Goal: Book appointment/travel/reservation

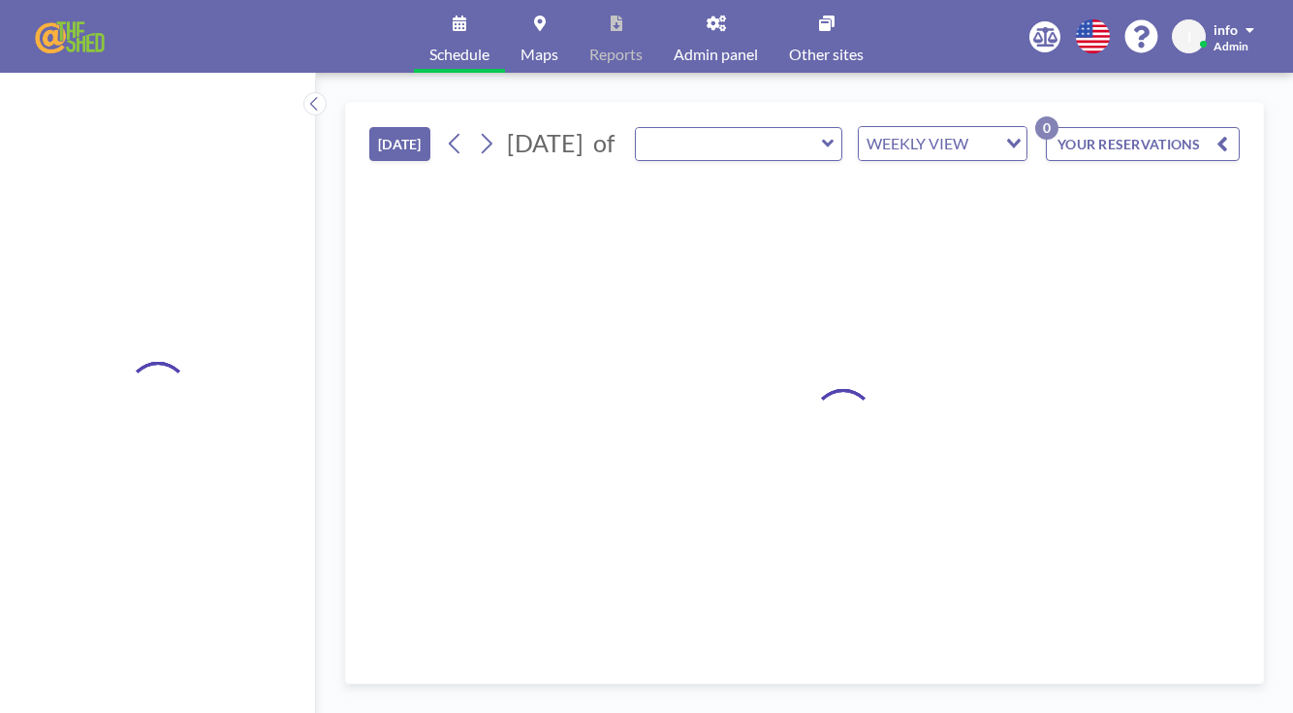
type input "Recording Studio & Community Space"
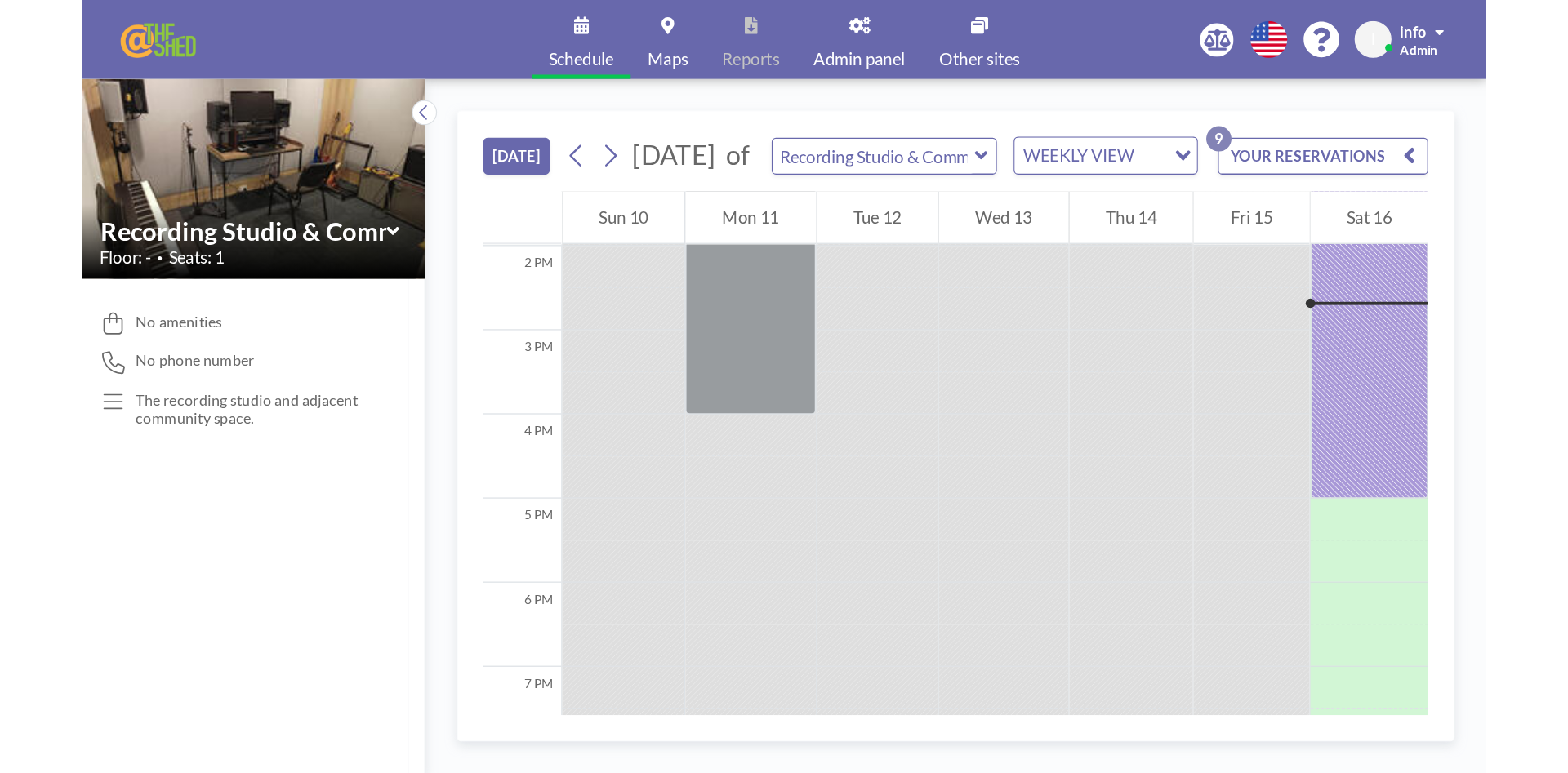
scroll to position [914, 0]
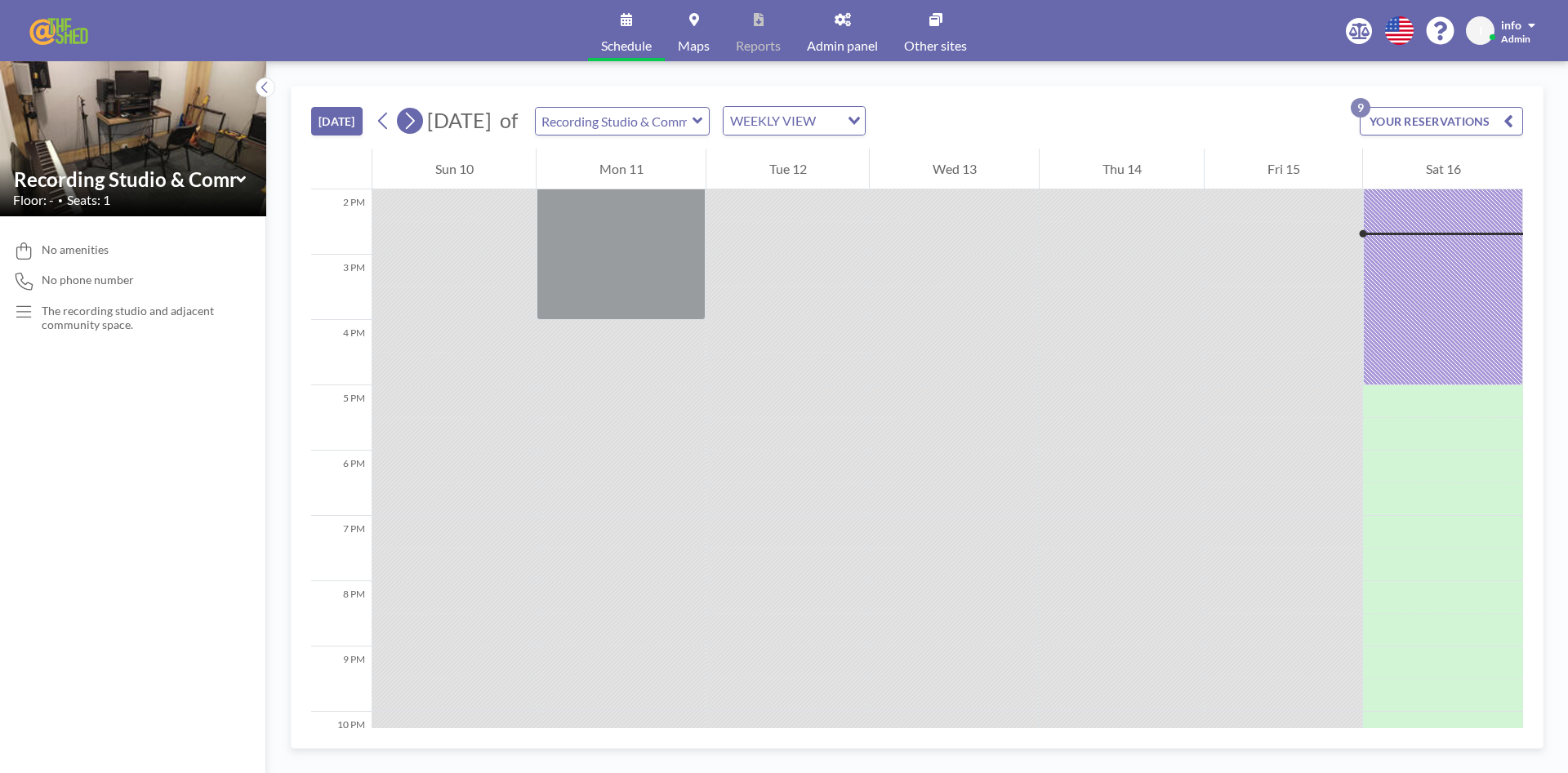
click at [410, 122] on icon at bounding box center [409, 120] width 15 height 24
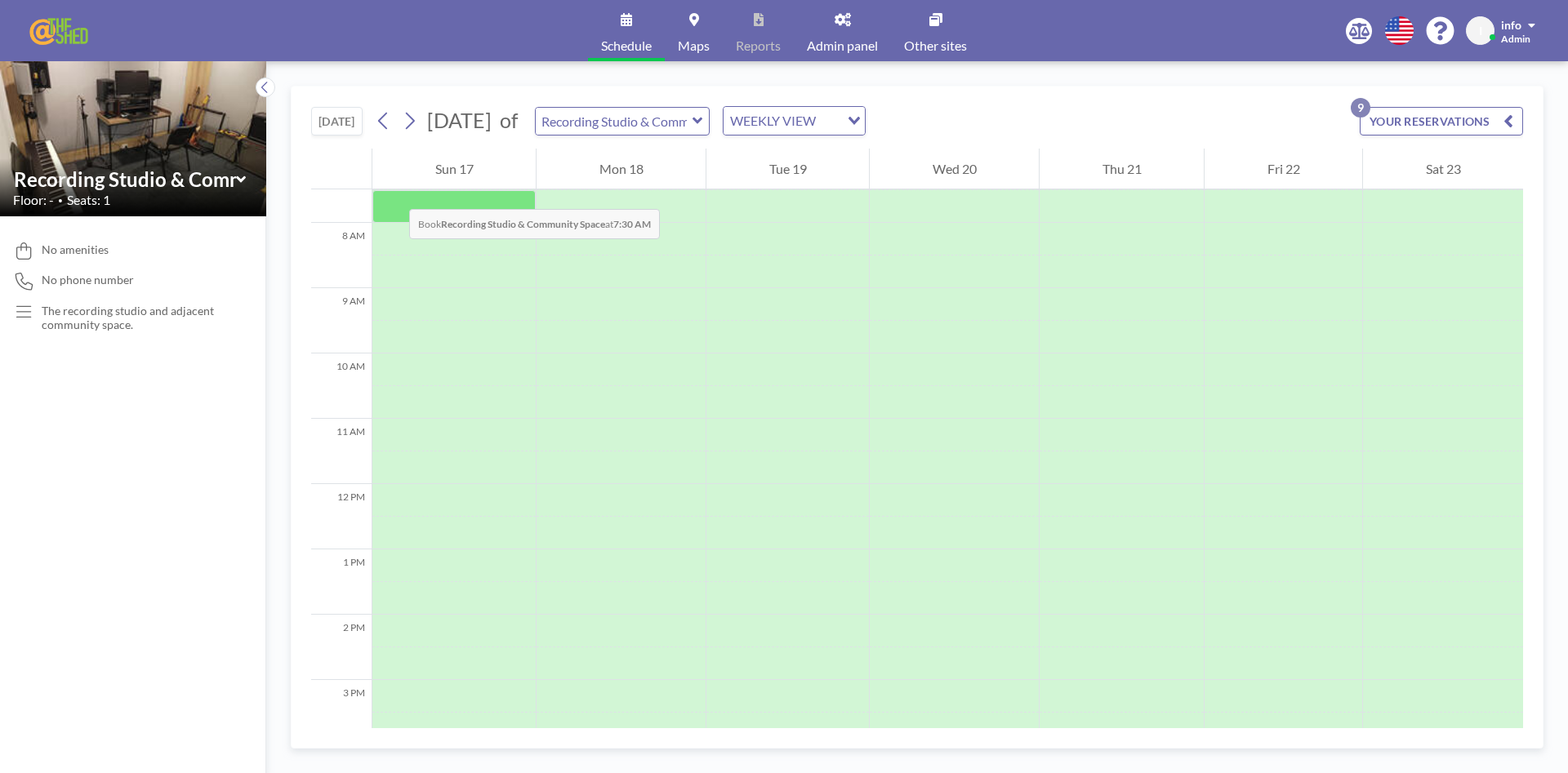
scroll to position [490, 0]
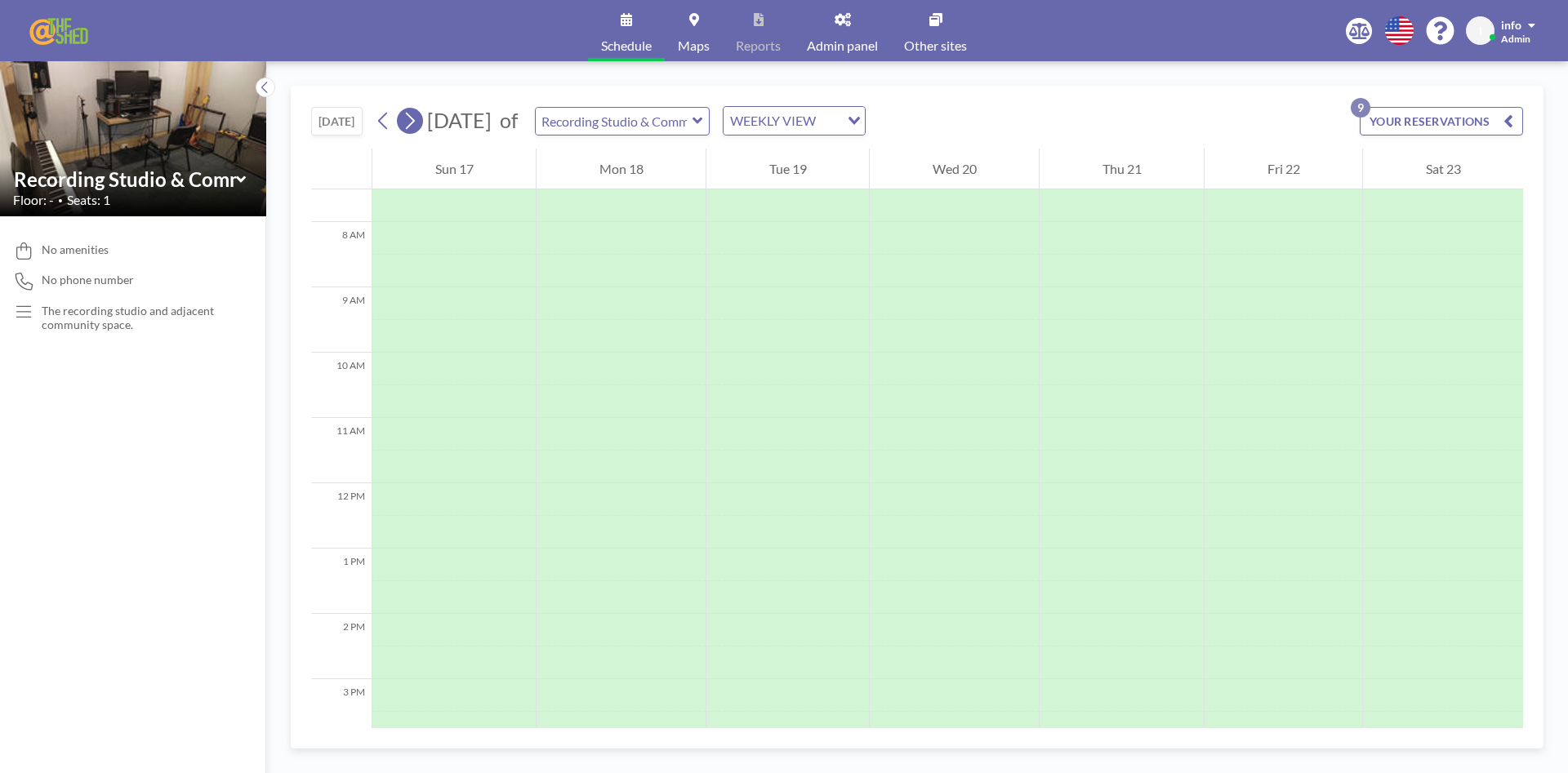
click at [412, 126] on icon at bounding box center [410, 121] width 9 height 17
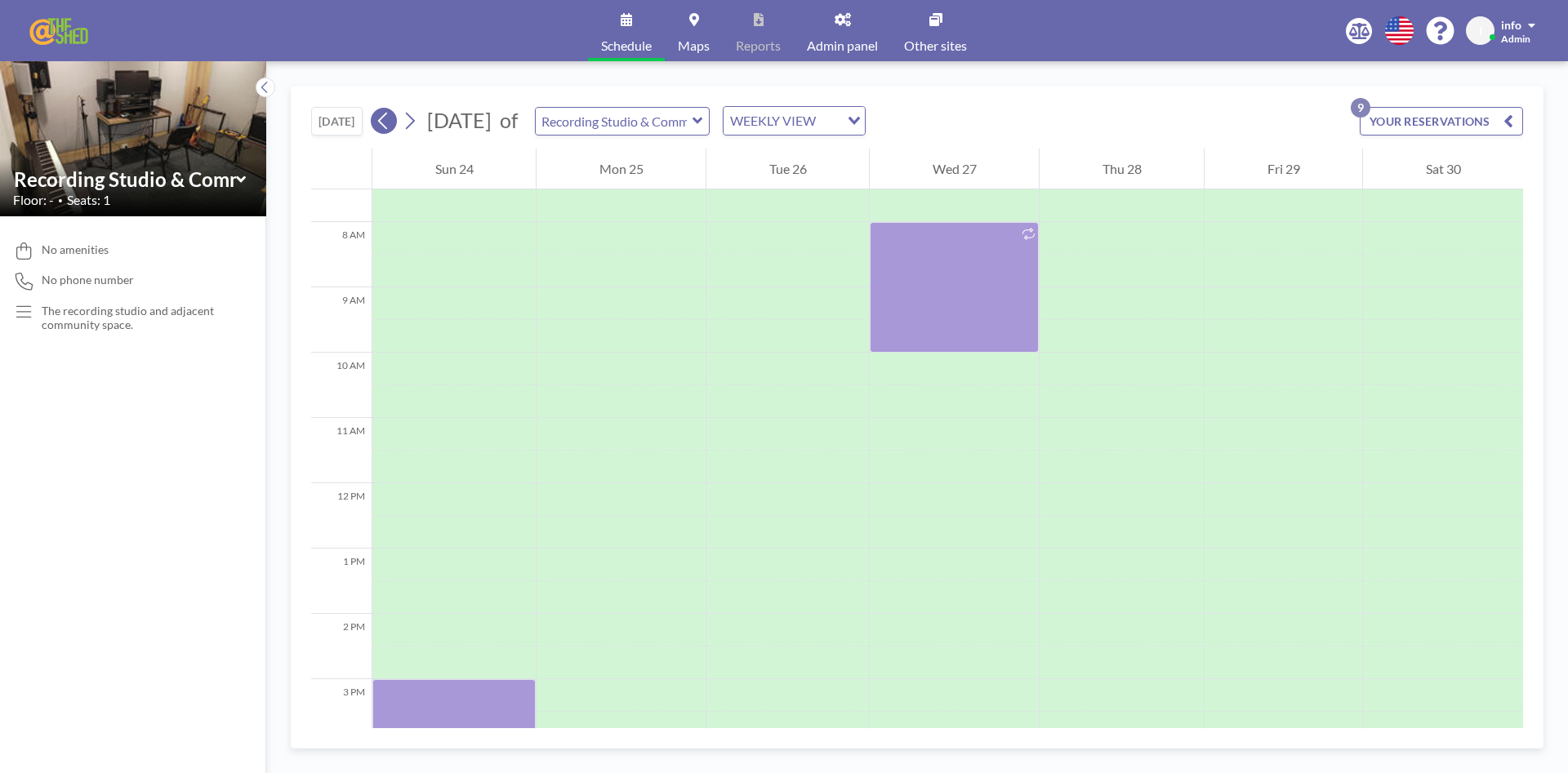
click at [384, 123] on icon at bounding box center [383, 121] width 9 height 17
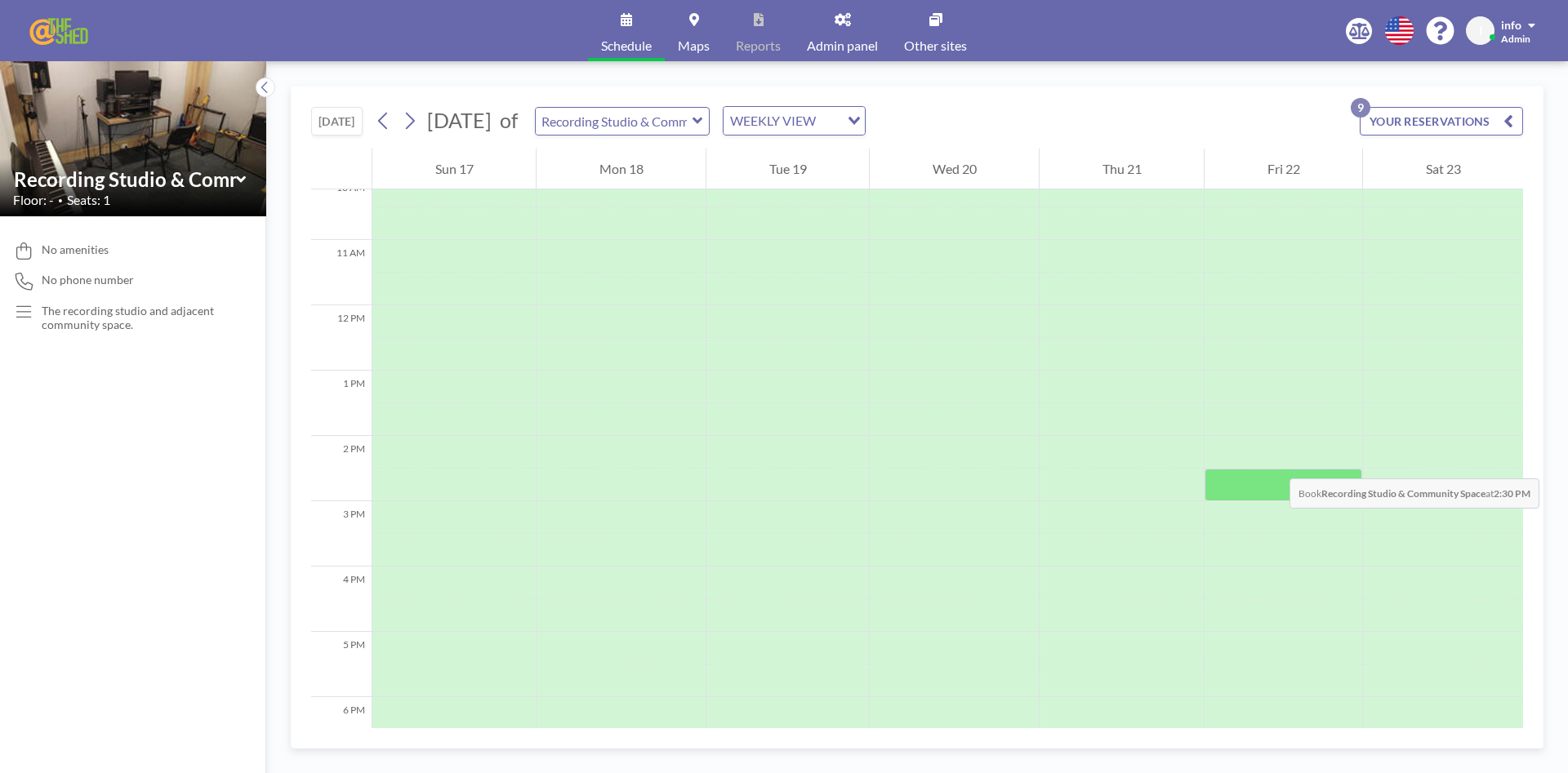
scroll to position [676, 0]
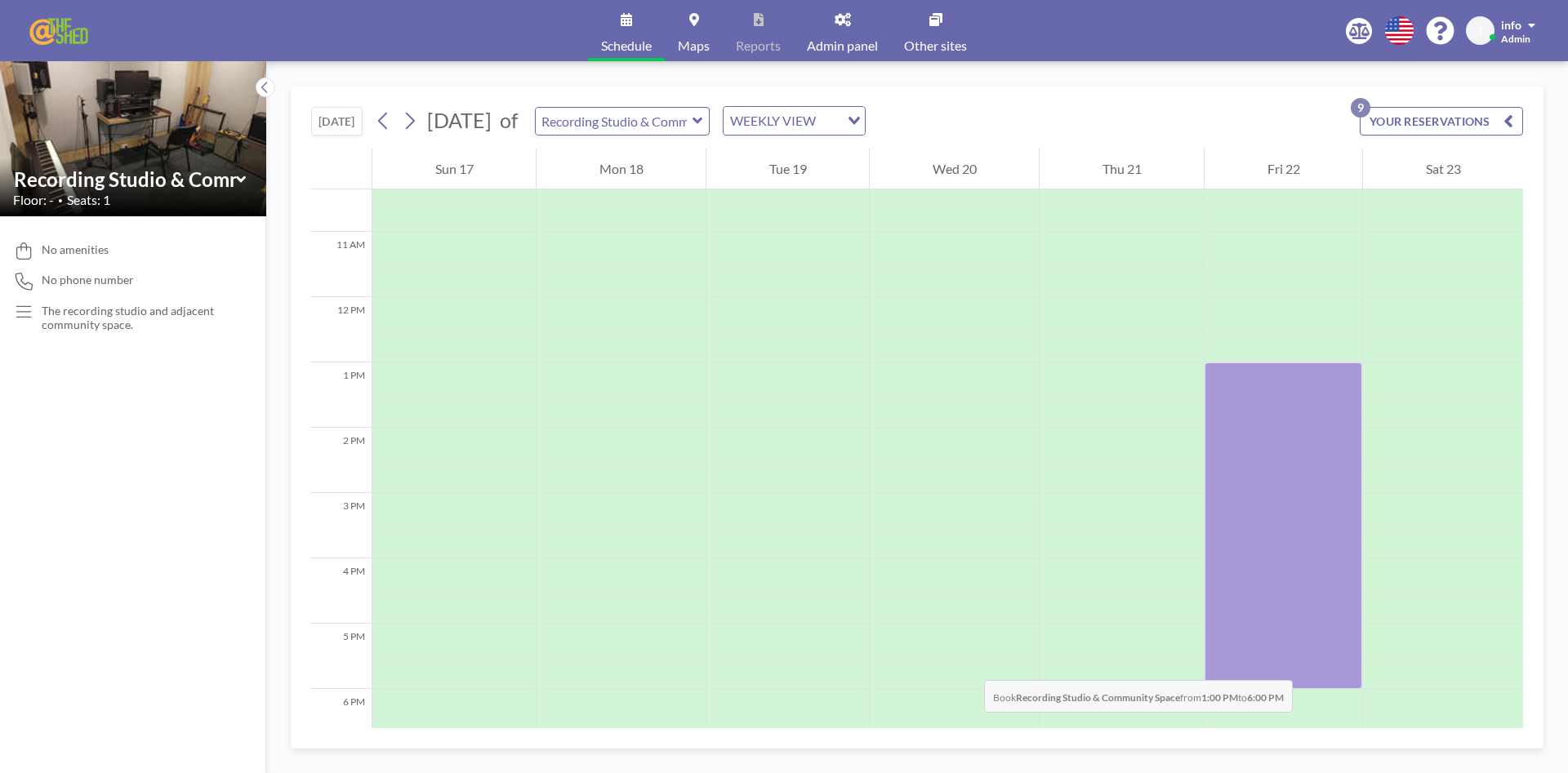
drag, startPoint x: 1273, startPoint y: 381, endPoint x: 1303, endPoint y: 664, distance: 284.6
click at [1089, 600] on div at bounding box center [1283, 525] width 158 height 327
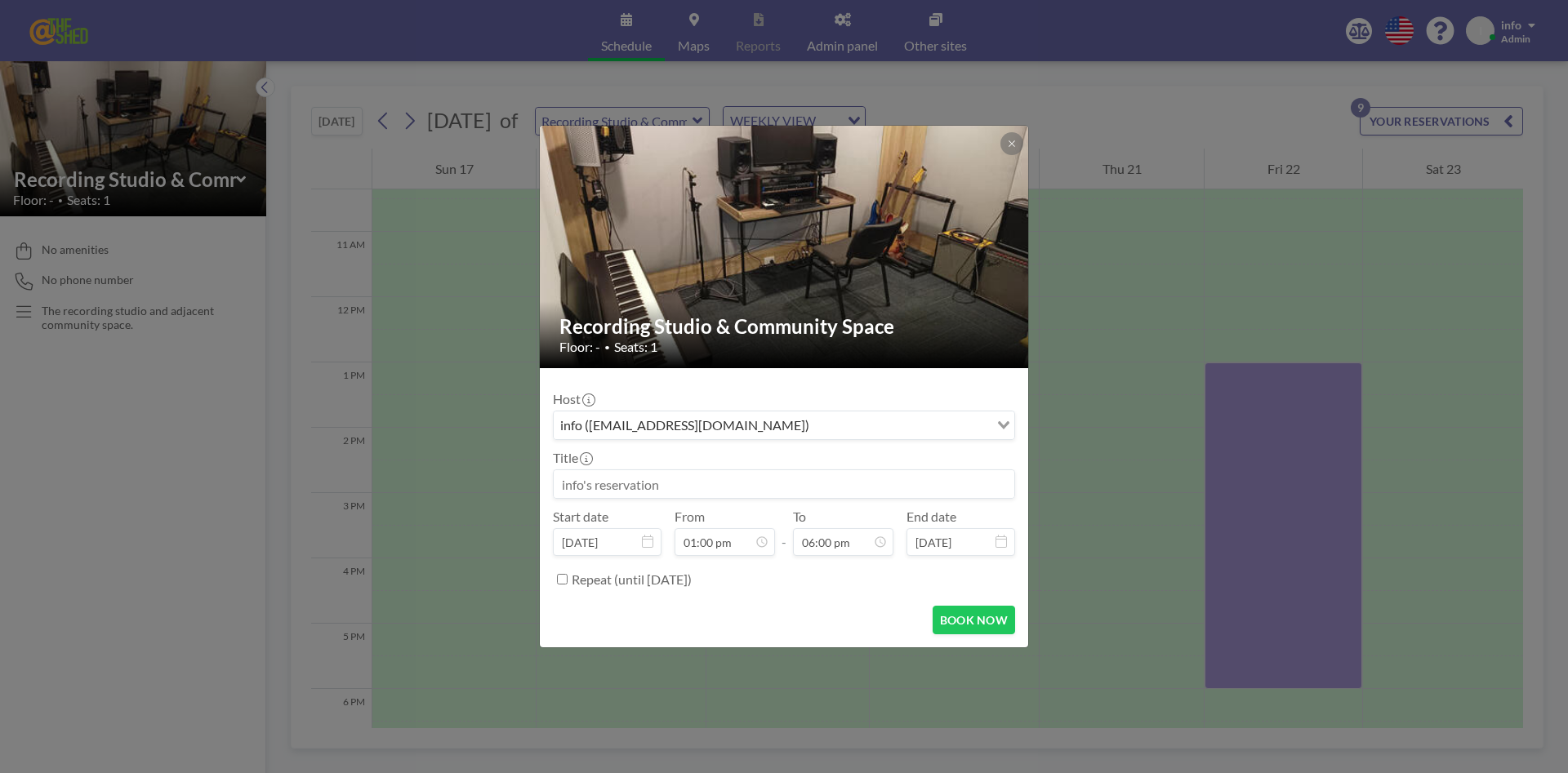
click at [737, 485] on input at bounding box center [784, 483] width 461 height 28
type input "R"
type input "KPop Writers"
click at [984, 600] on button "BOOK NOW" at bounding box center [974, 620] width 83 height 29
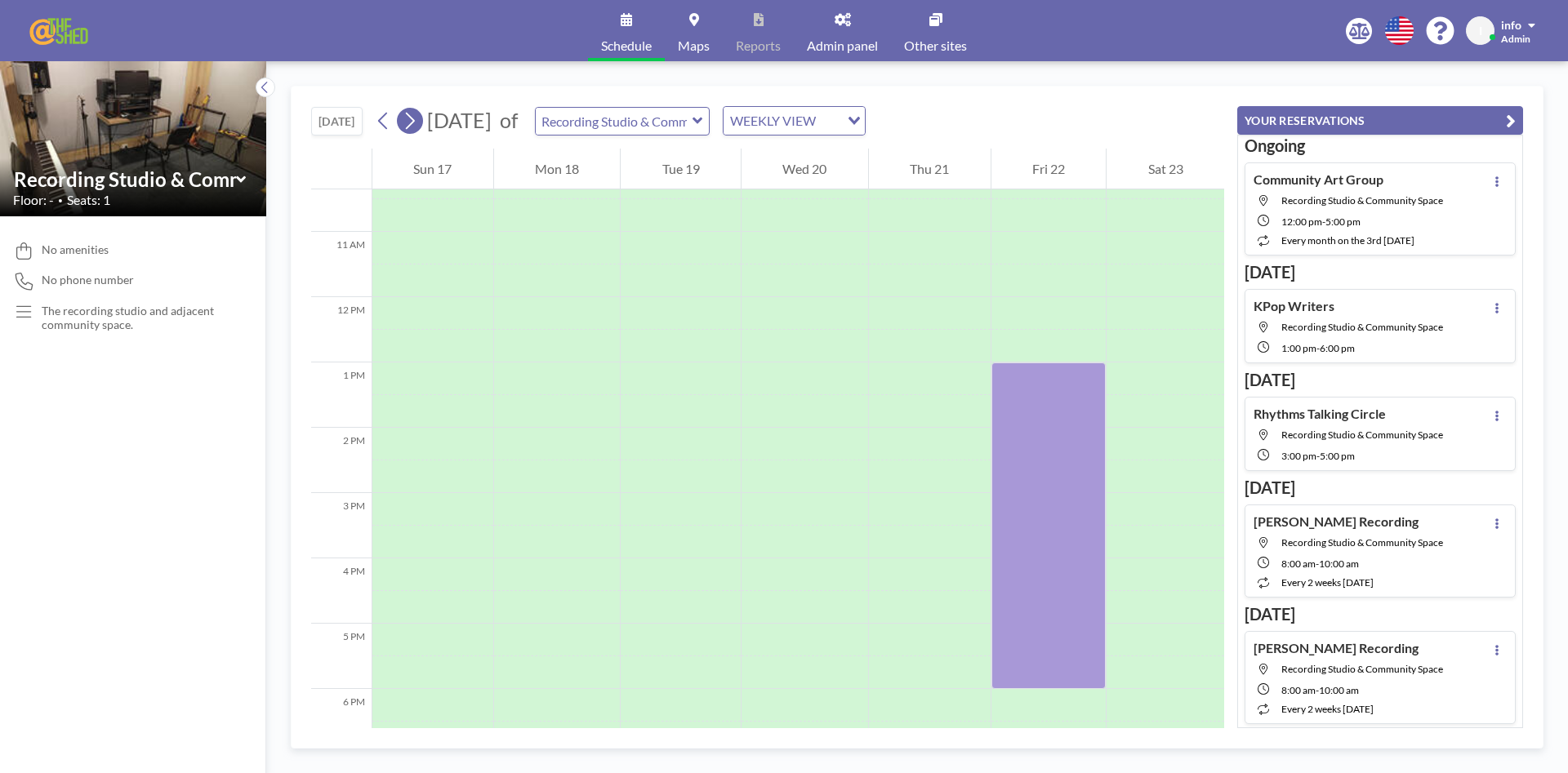
click at [412, 128] on icon at bounding box center [409, 120] width 15 height 24
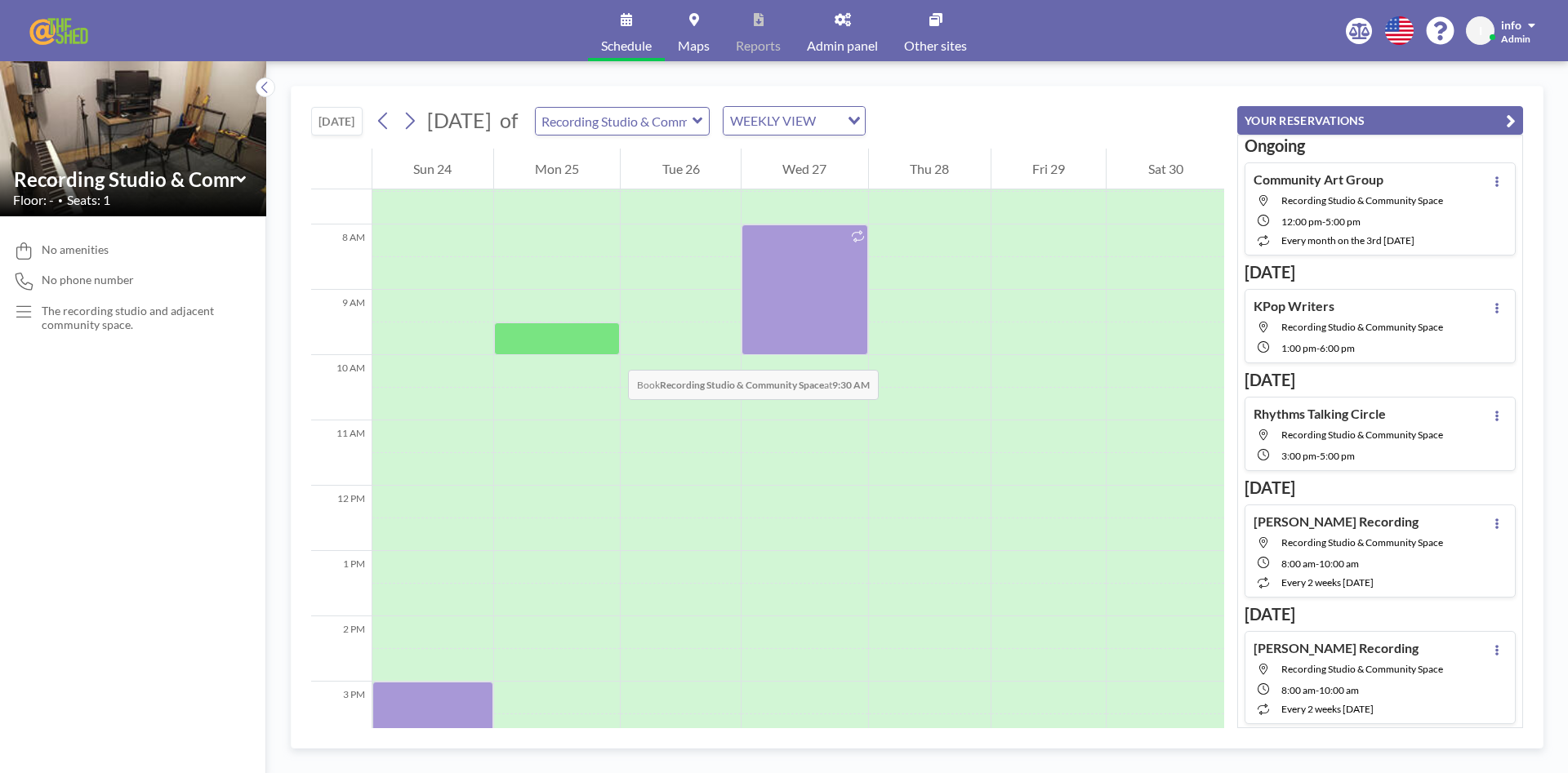
scroll to position [490, 0]
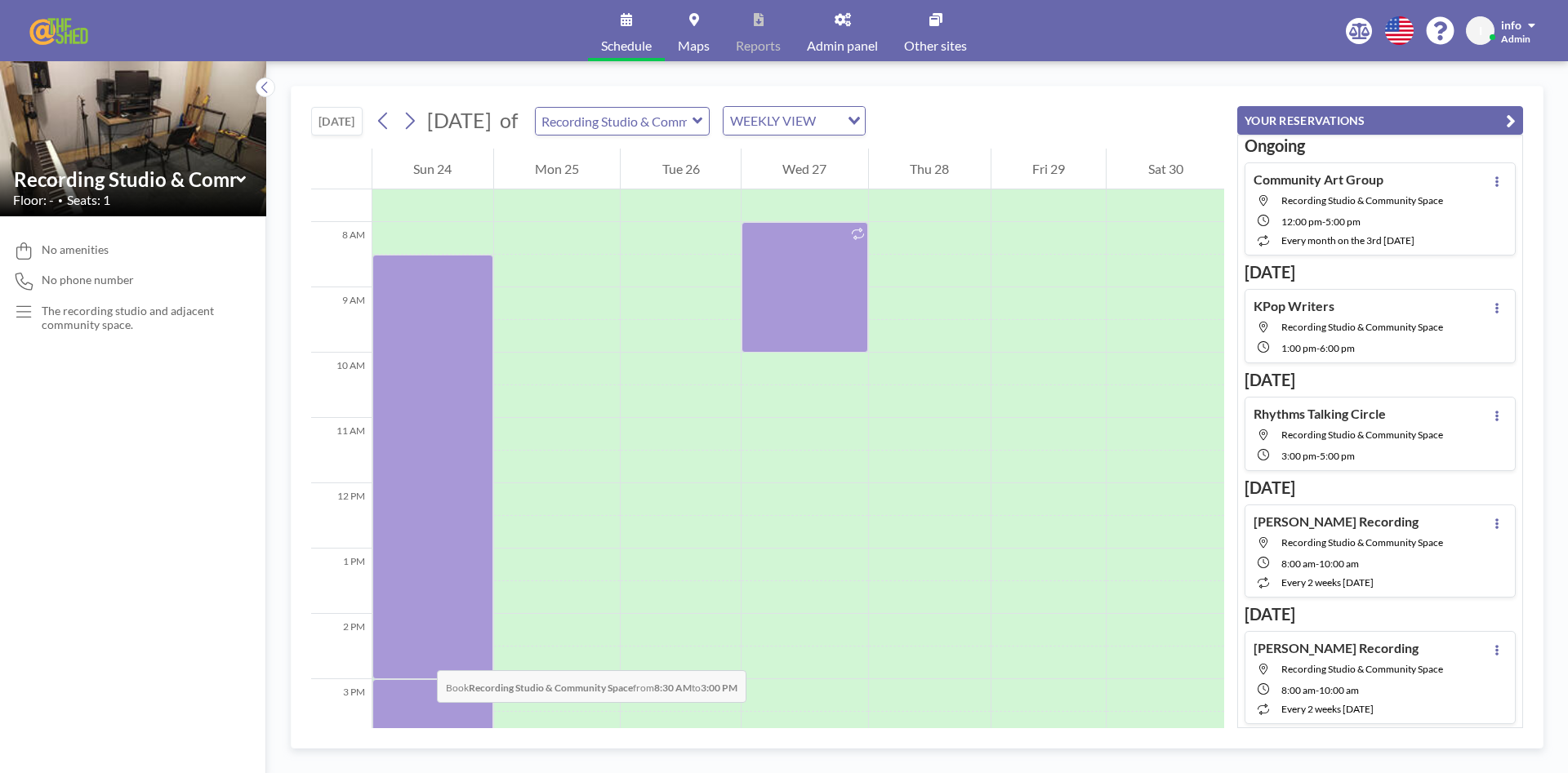
drag, startPoint x: 432, startPoint y: 286, endPoint x: 420, endPoint y: 654, distance: 368.2
click at [420, 600] on div at bounding box center [432, 466] width 120 height 424
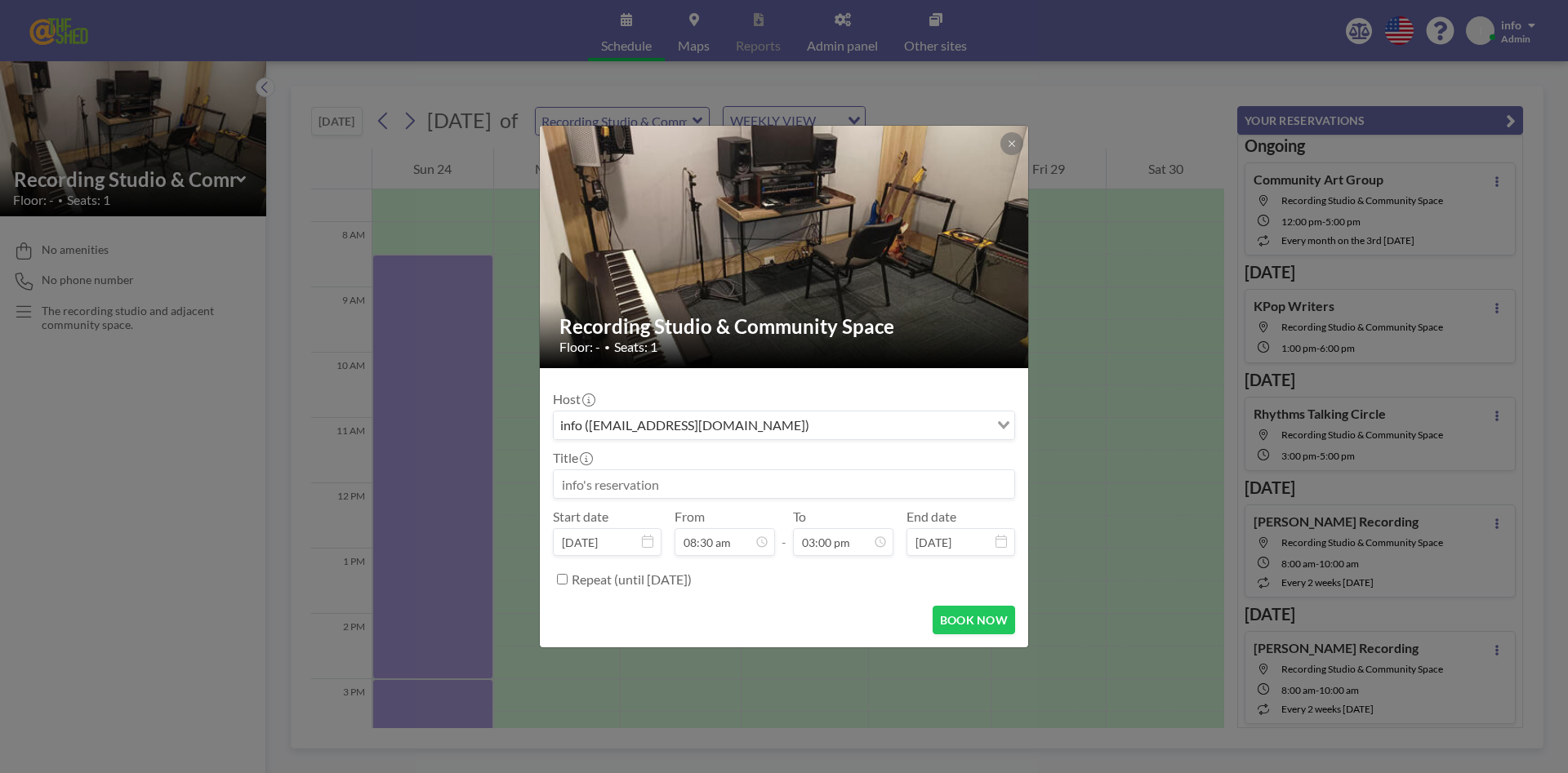
click at [627, 486] on input at bounding box center [784, 483] width 461 height 28
type input "Kpop Writers"
click at [997, 600] on button "BOOK NOW" at bounding box center [974, 620] width 83 height 29
